Goal: Task Accomplishment & Management: Manage account settings

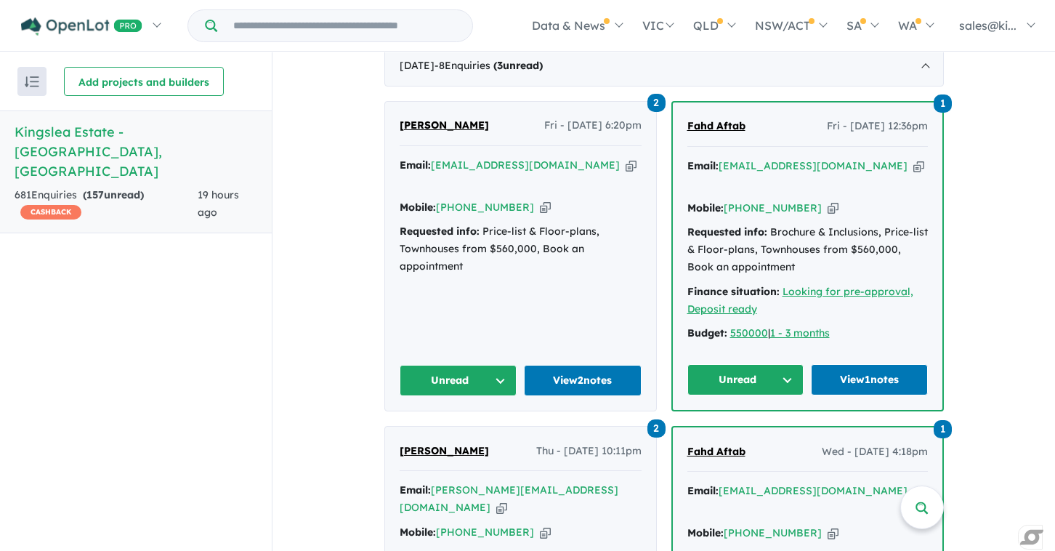
scroll to position [617, 0]
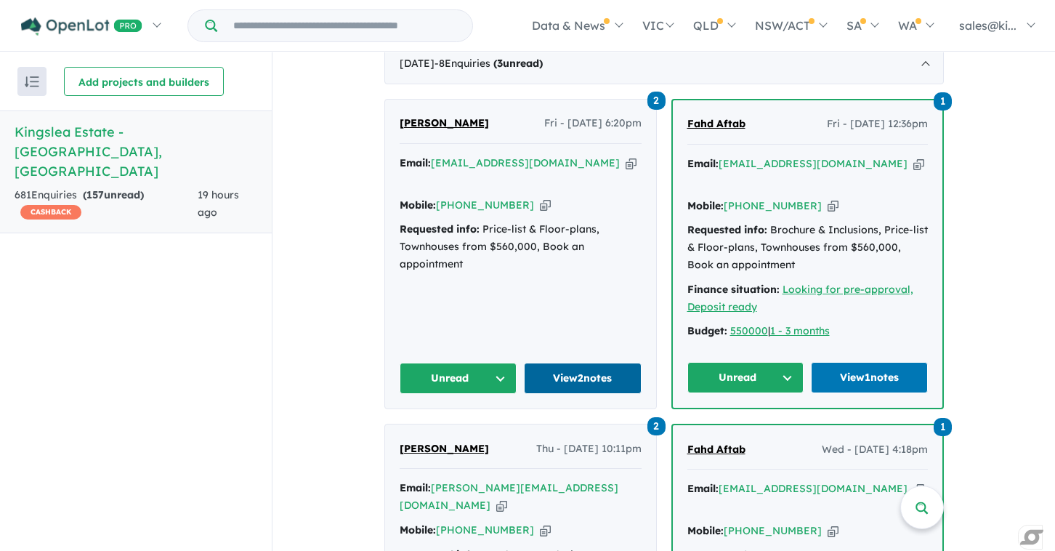
click at [575, 363] on link "View 2 notes" at bounding box center [583, 378] width 118 height 31
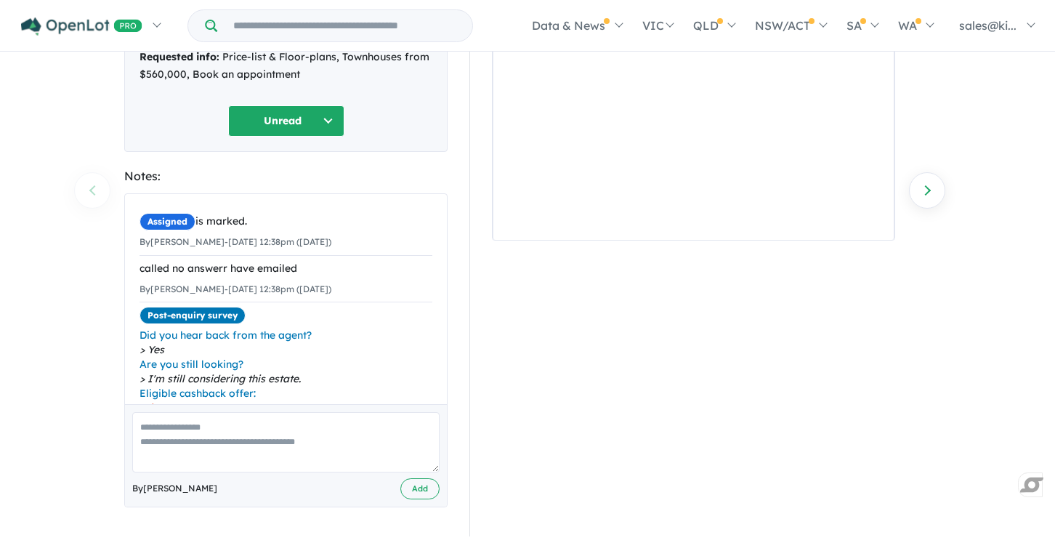
scroll to position [142, 0]
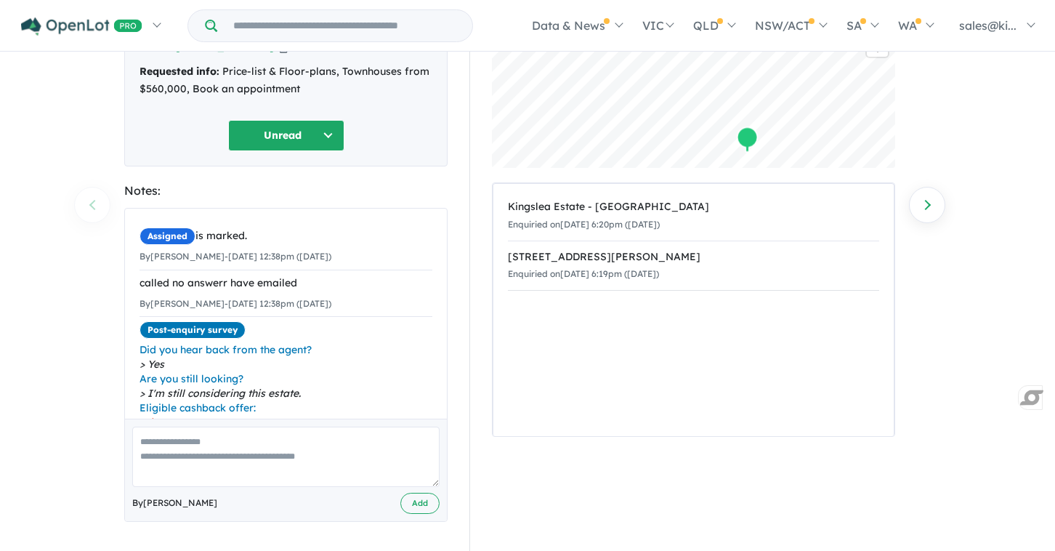
click at [320, 133] on button "Unread" at bounding box center [286, 135] width 116 height 31
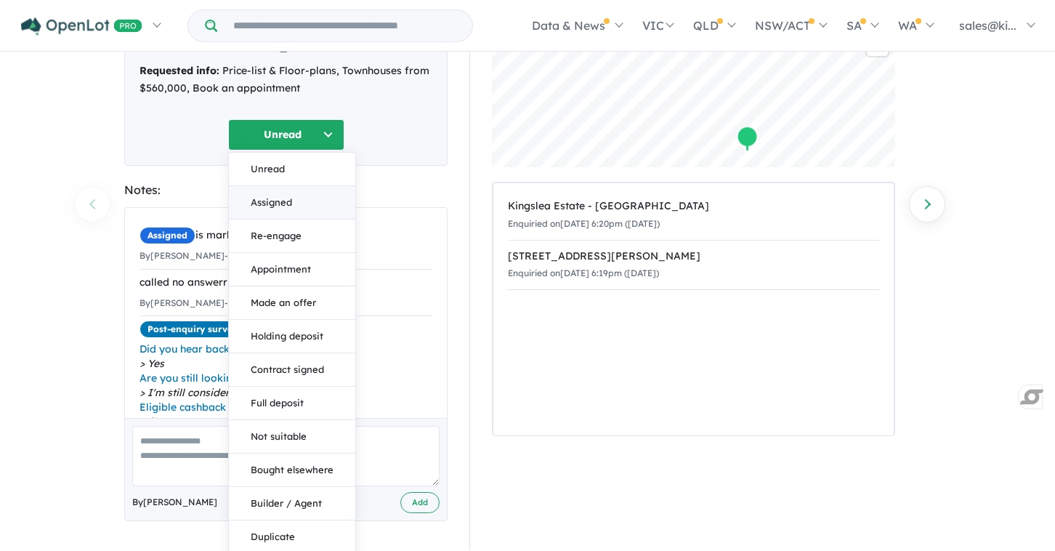
click at [301, 205] on button "Assigned" at bounding box center [292, 202] width 126 height 33
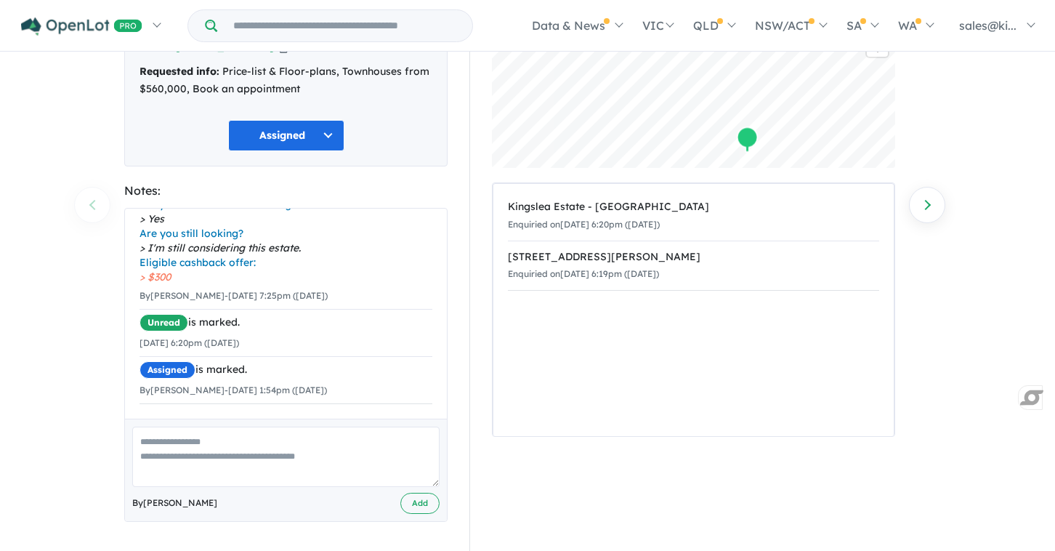
scroll to position [0, 0]
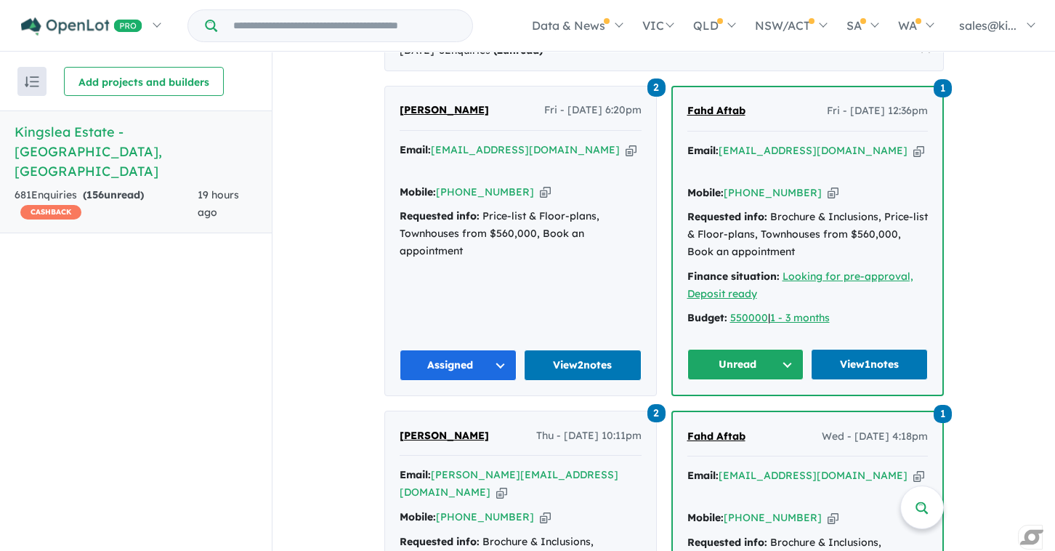
scroll to position [642, 0]
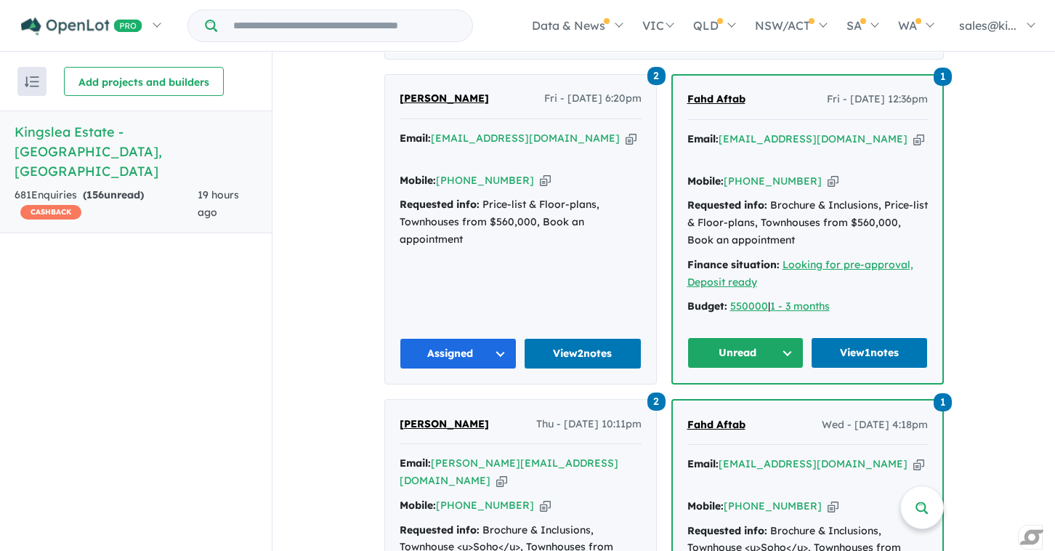
click at [793, 337] on button "Unread" at bounding box center [745, 352] width 117 height 31
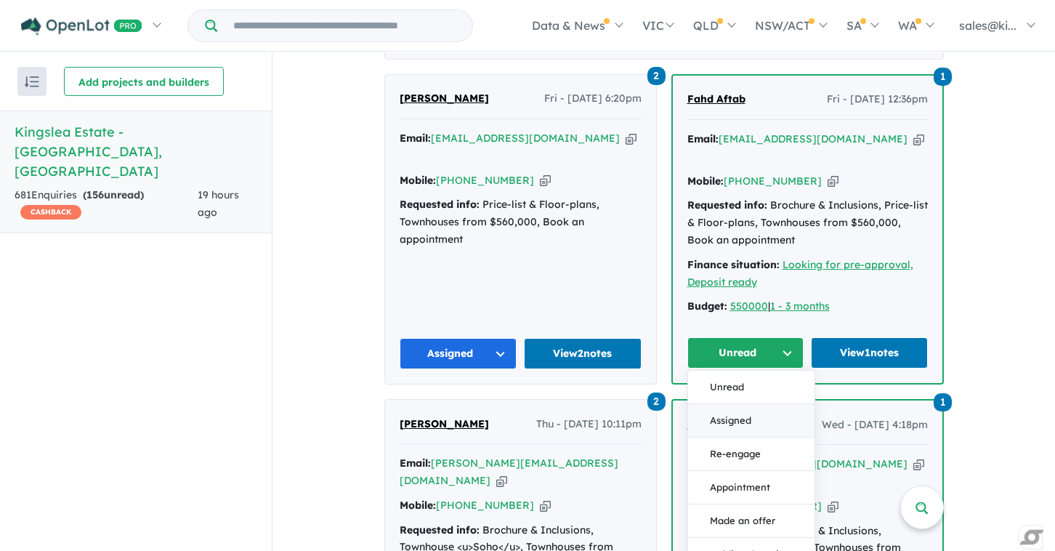
click at [745, 404] on button "Assigned" at bounding box center [751, 420] width 126 height 33
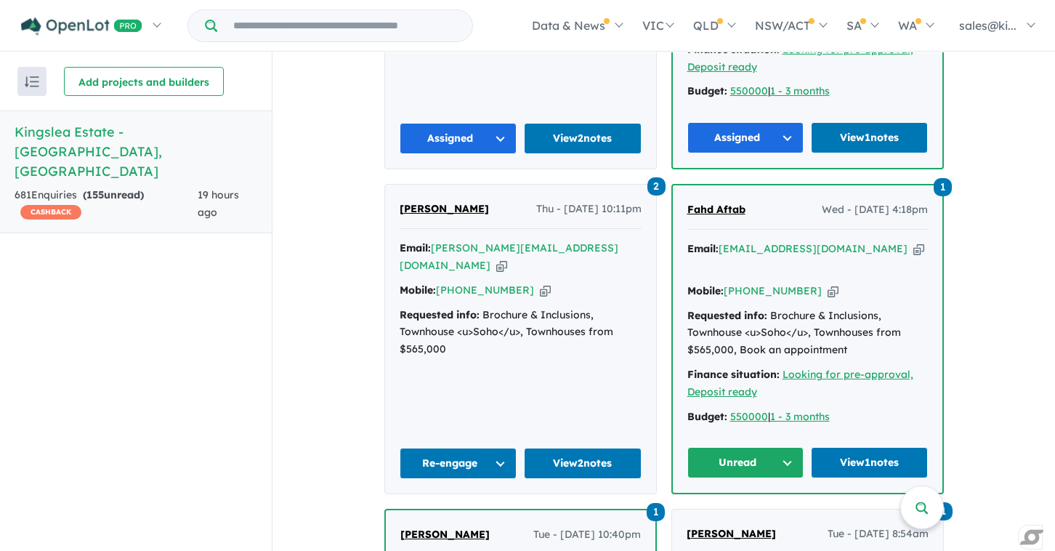
scroll to position [899, 0]
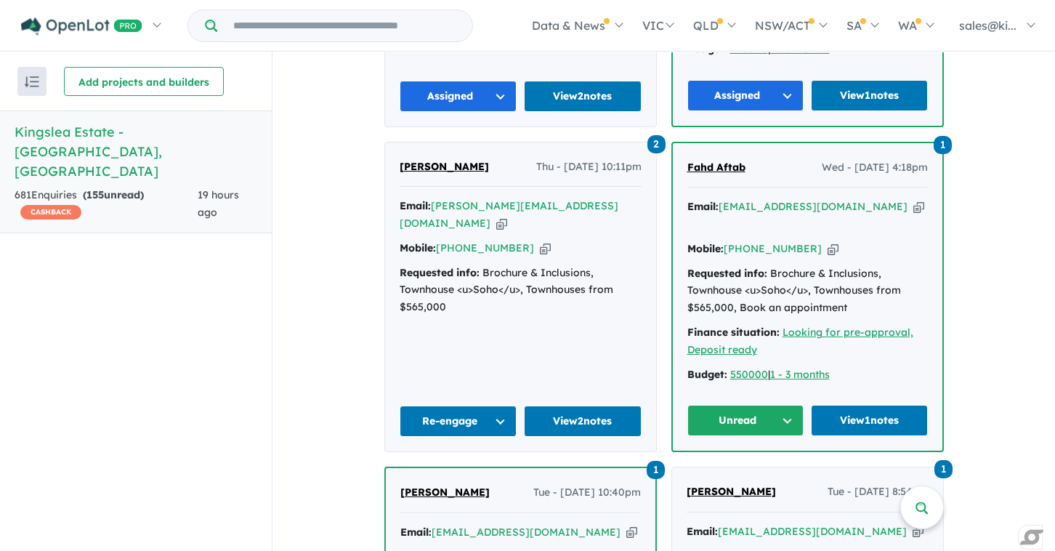
click at [785, 405] on button "Unread" at bounding box center [745, 420] width 117 height 31
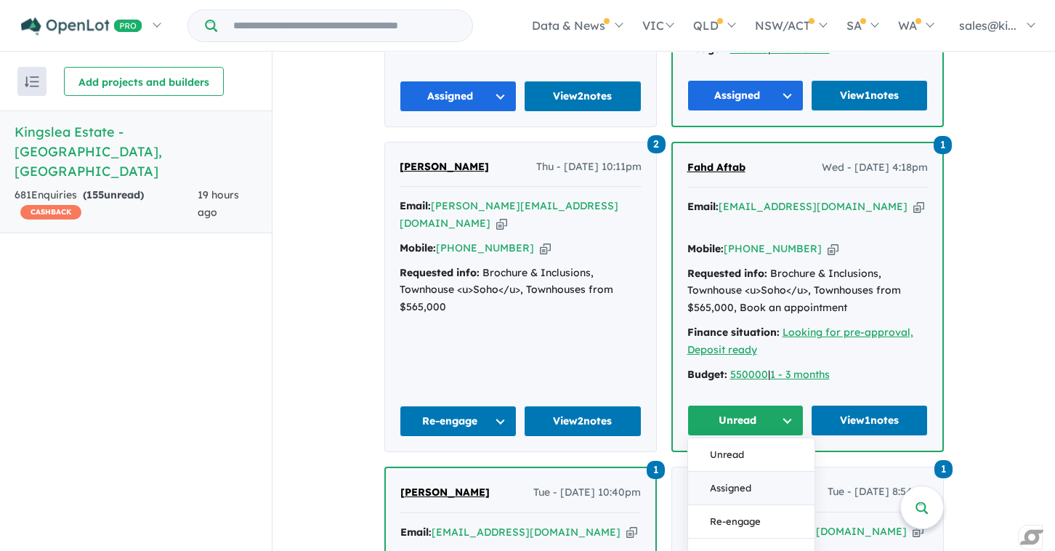
click at [741, 471] on button "Assigned" at bounding box center [751, 487] width 126 height 33
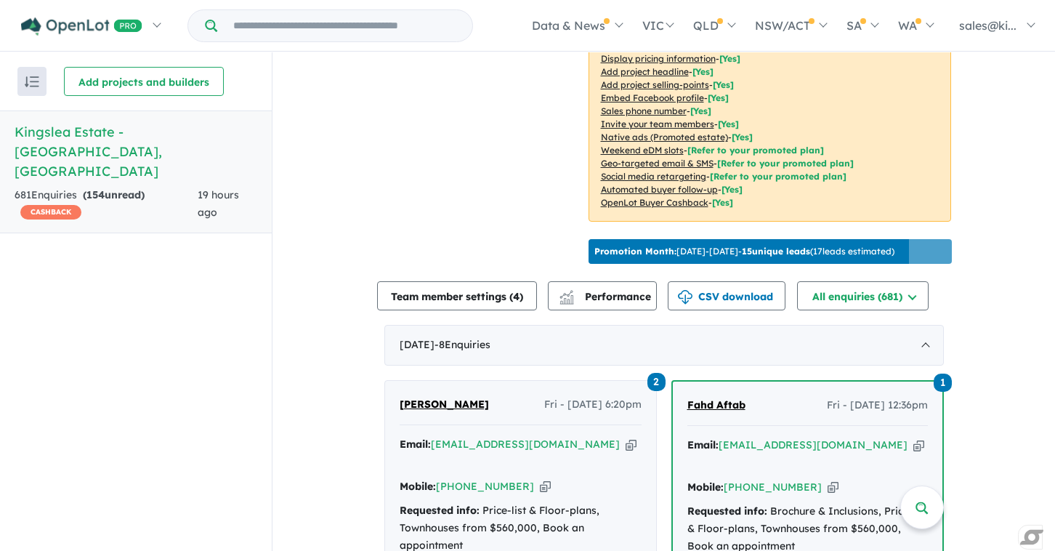
scroll to position [0, 0]
